Goal: Navigation & Orientation: Find specific page/section

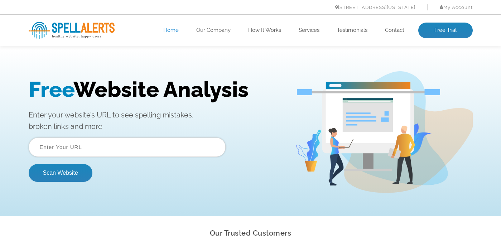
click at [73, 150] on input "text" at bounding box center [127, 147] width 197 height 19
click at [144, 195] on div "Free Website Analysis Enter your website’s URL to see spelling mistakes, broken…" at bounding box center [250, 132] width 501 height 168
click at [177, 88] on h1 "Free Website Analysis" at bounding box center [157, 89] width 256 height 25
click at [171, 30] on link "Home" at bounding box center [170, 30] width 15 height 7
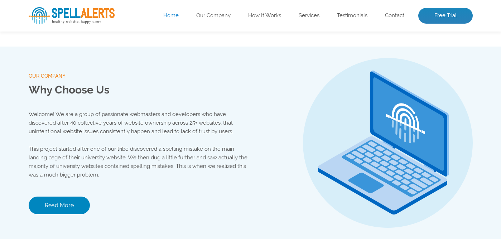
scroll to position [745, 0]
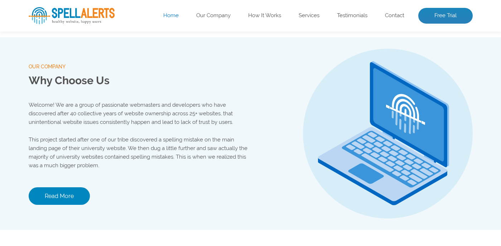
click at [222, 179] on div "our company Why Choose Us Welcome! We are a group of passionate webmasters and …" at bounding box center [140, 133] width 222 height 193
